Goal: Navigation & Orientation: Find specific page/section

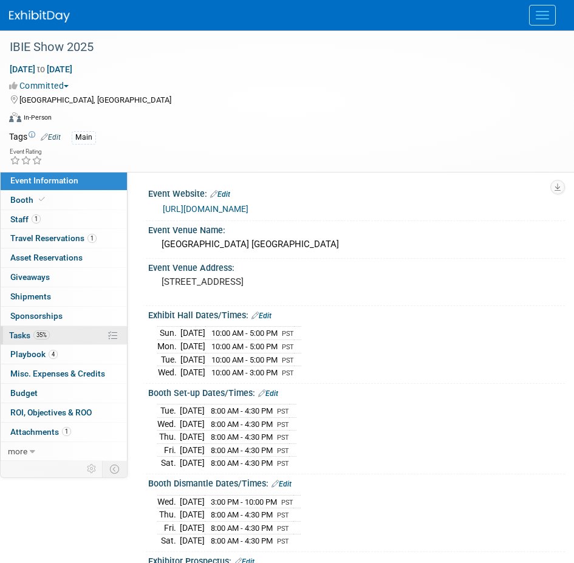
click at [53, 337] on link "35% Tasks 35%" at bounding box center [64, 335] width 126 height 19
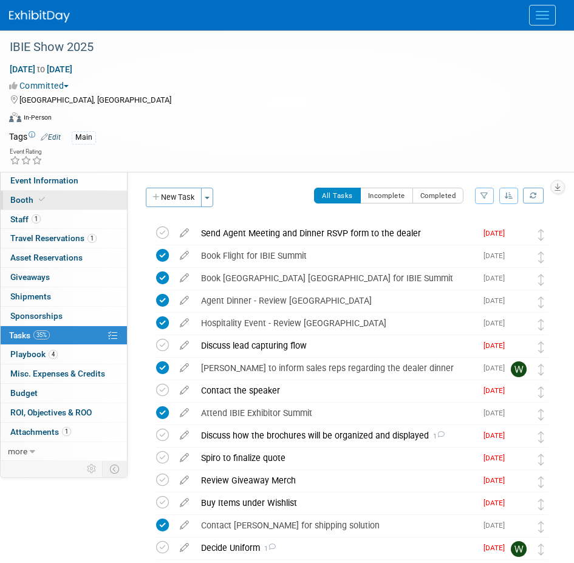
click at [67, 199] on link "Booth" at bounding box center [64, 200] width 126 height 19
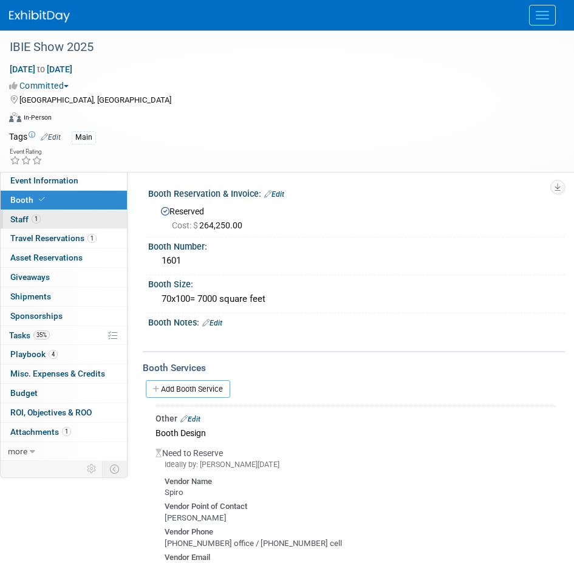
click at [69, 224] on link "1 Staff 1" at bounding box center [64, 219] width 126 height 19
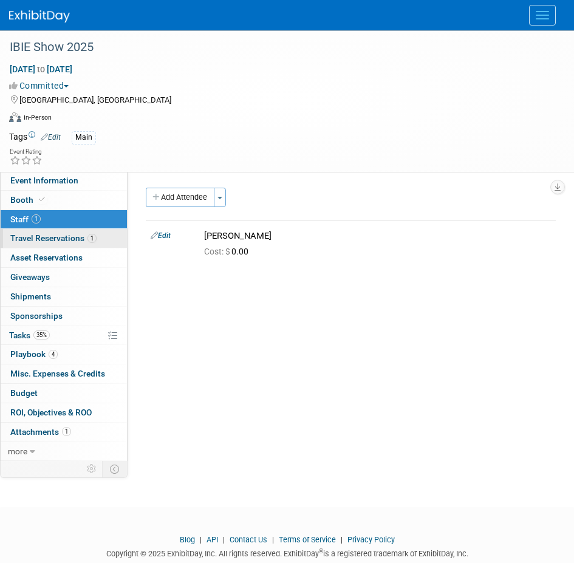
click at [77, 246] on link "1 Travel Reservations 1" at bounding box center [64, 238] width 126 height 19
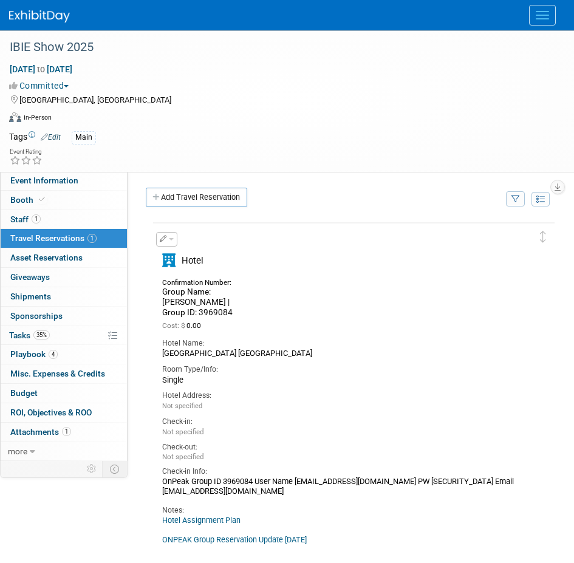
click at [543, 21] on button "Menu" at bounding box center [542, 15] width 27 height 21
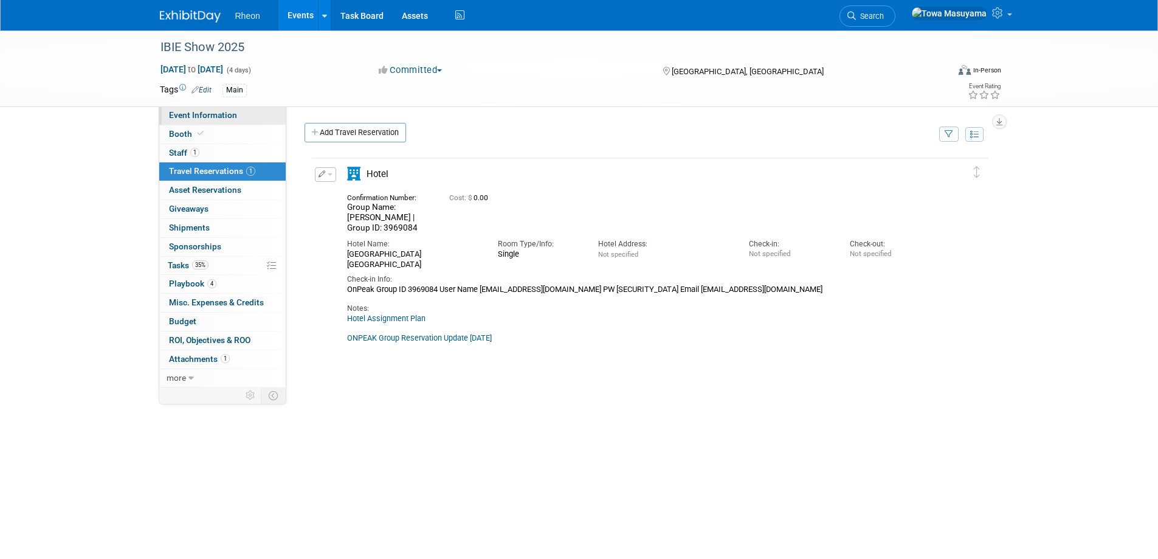
click at [230, 114] on span "Event Information" at bounding box center [203, 115] width 68 height 10
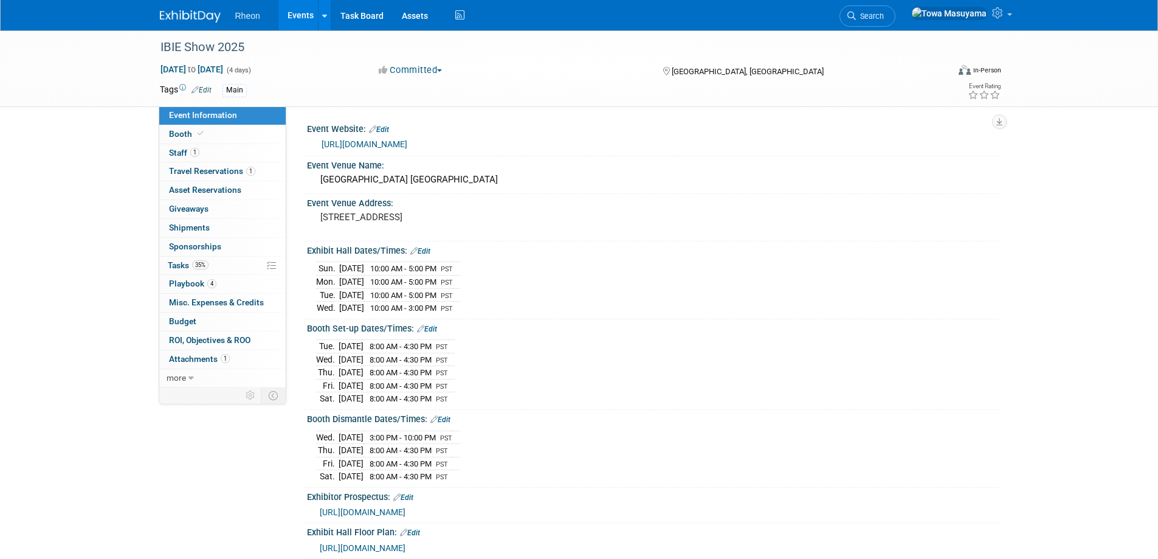
click at [405, 507] on span "[URL][DOMAIN_NAME]" at bounding box center [363, 512] width 86 height 10
click at [548, 334] on div "[DATE] 8:00 AM - 4:30 PM PST [DATE] 8:00 AM - 4:30 PM PST [DATE] 8:00 AM - 4:30…" at bounding box center [653, 369] width 692 height 73
